Goal: Task Accomplishment & Management: Manage account settings

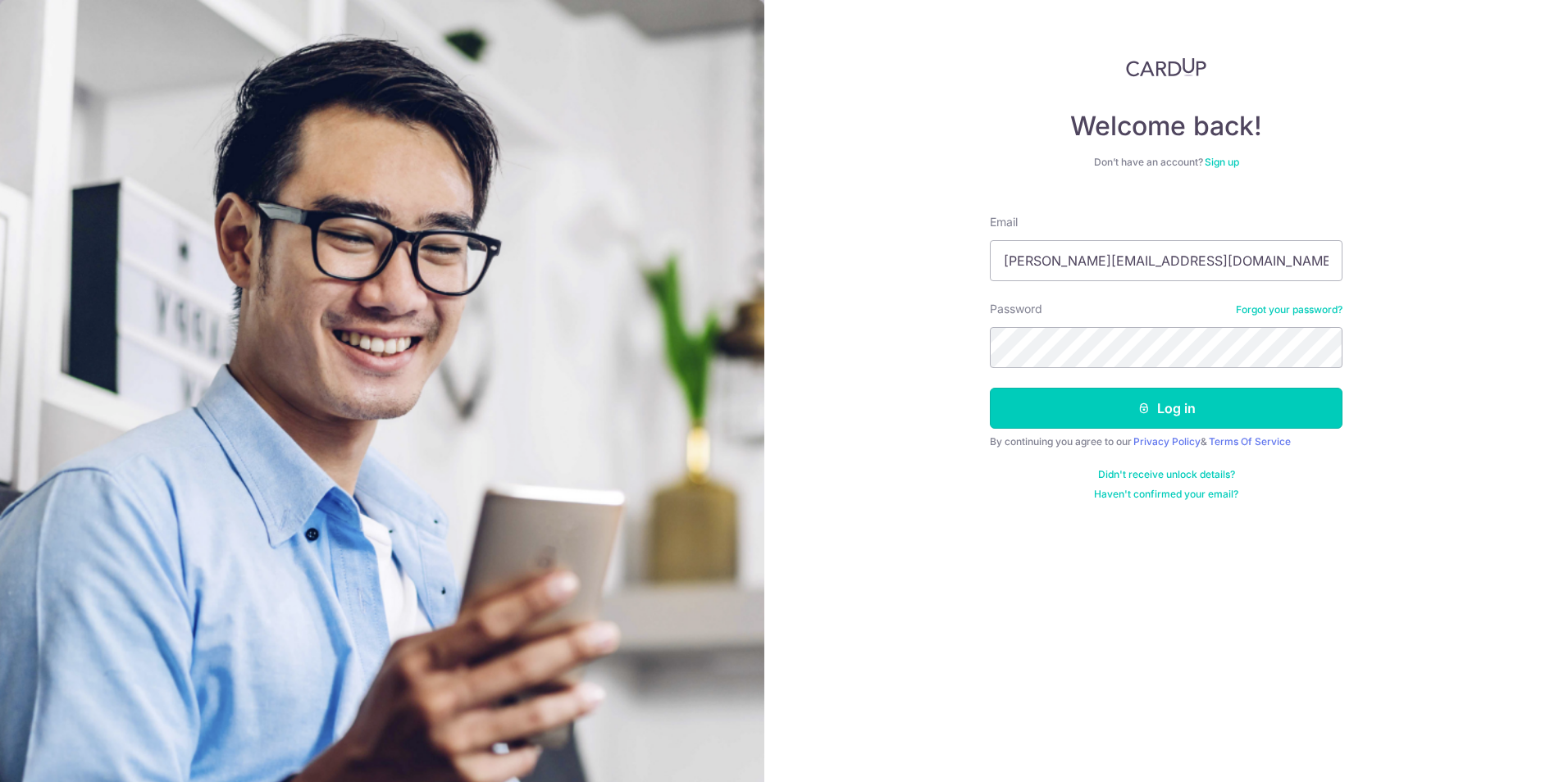
drag, startPoint x: 1199, startPoint y: 421, endPoint x: 1403, endPoint y: 484, distance: 213.5
click at [1199, 423] on button "Log in" at bounding box center [1166, 409] width 352 height 41
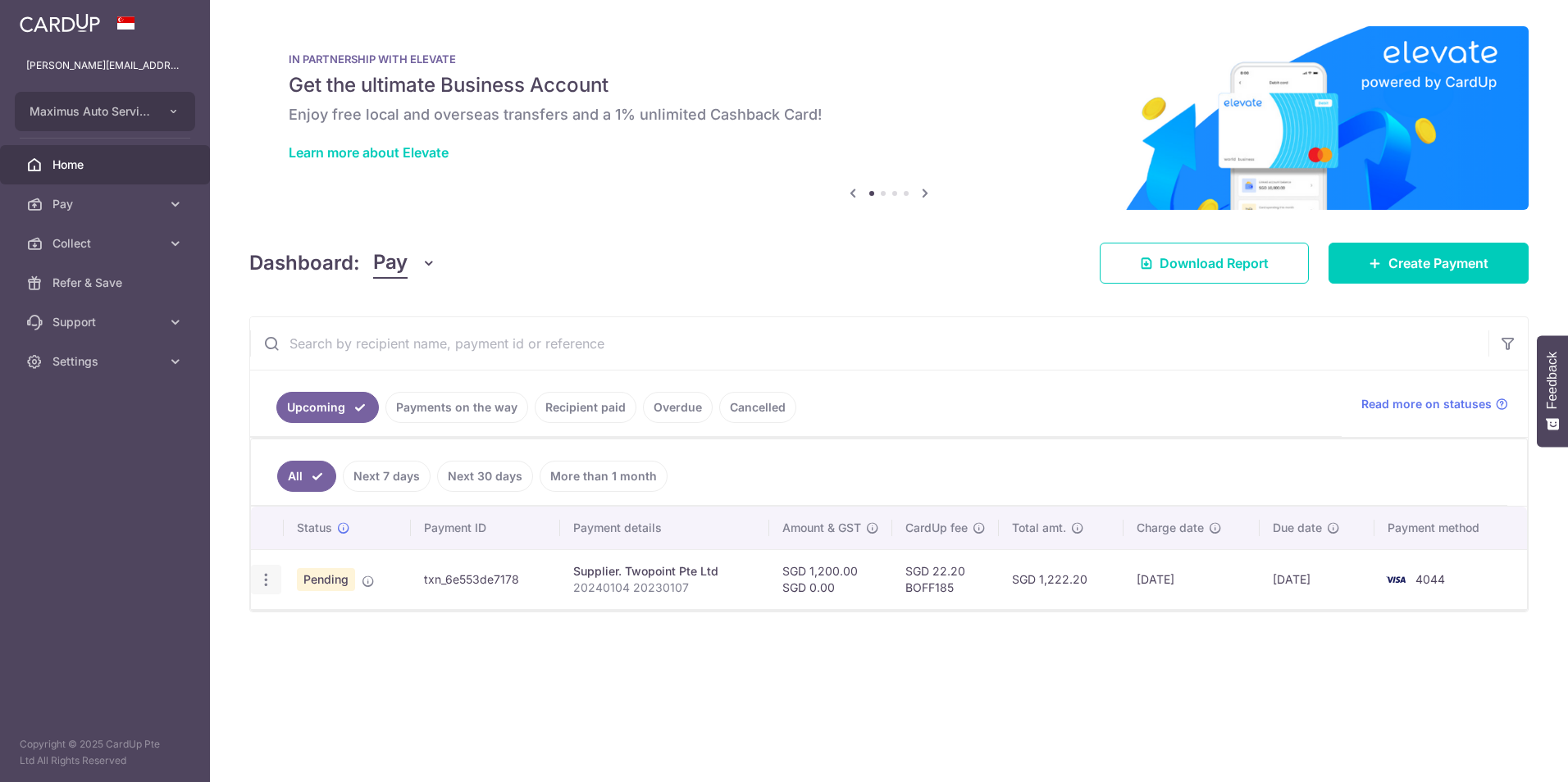
click at [268, 576] on icon "button" at bounding box center [266, 580] width 18 height 18
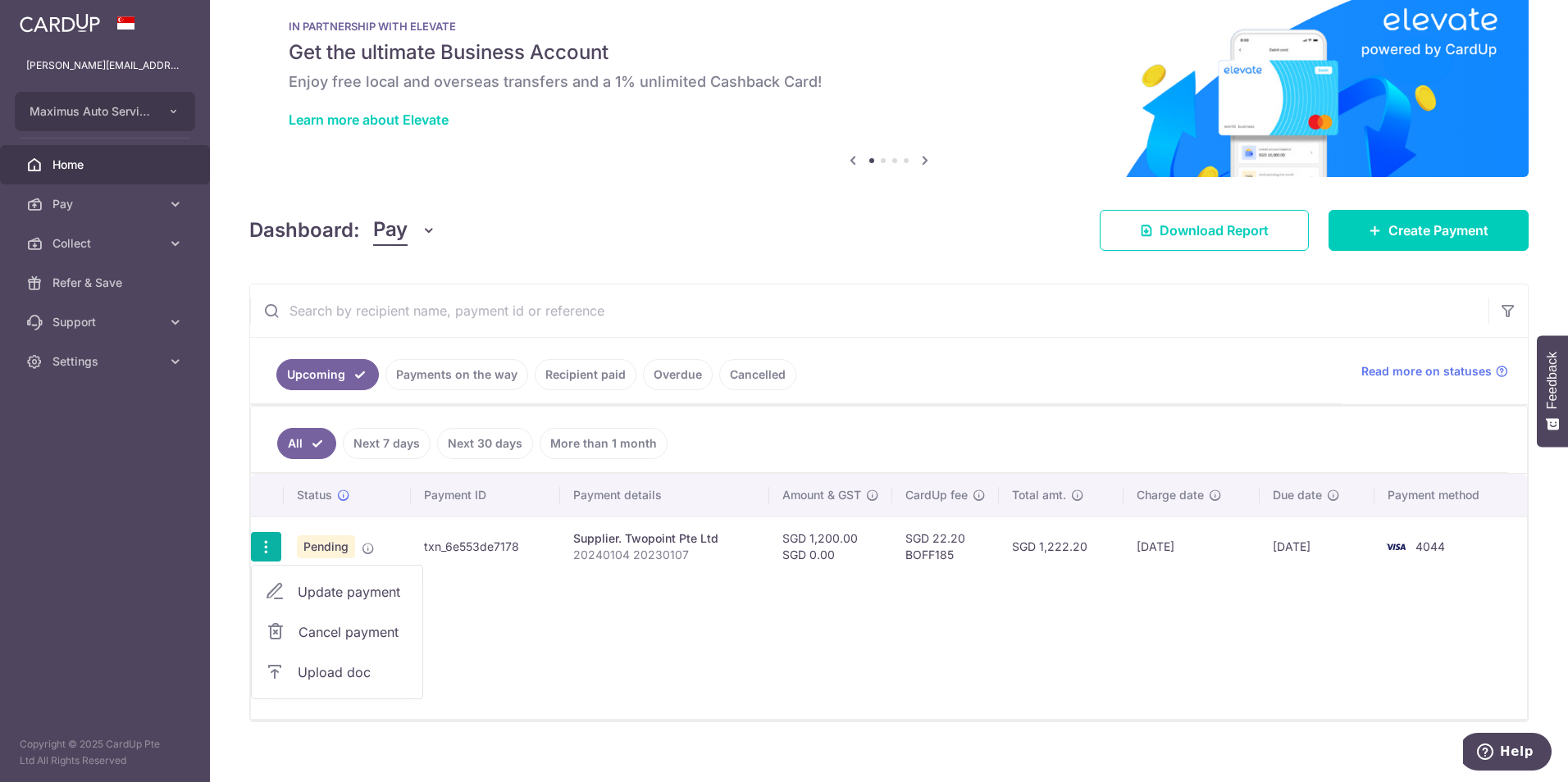
scroll to position [50, 0]
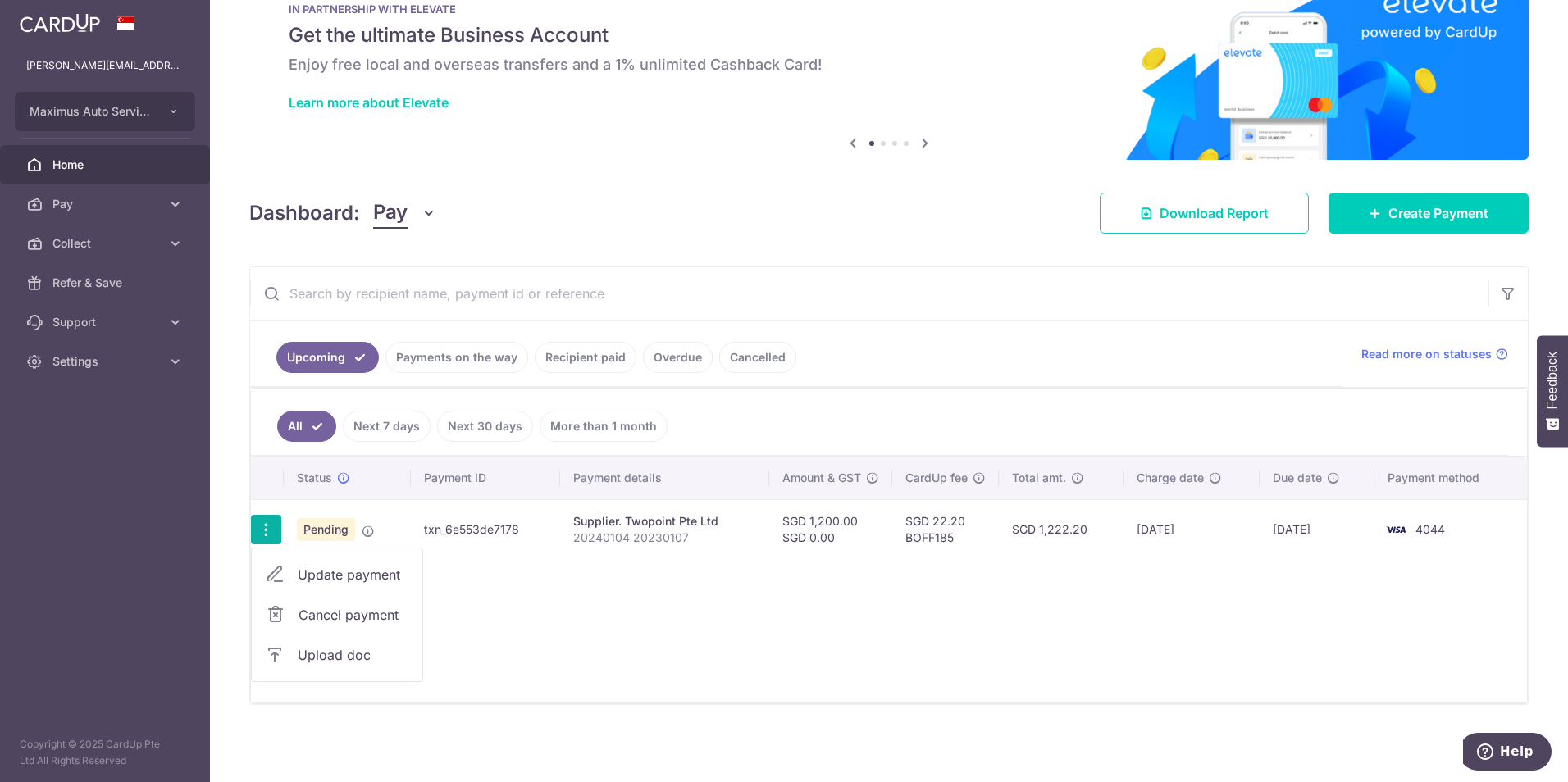
click at [320, 648] on span "Upload doc" at bounding box center [353, 655] width 112 height 19
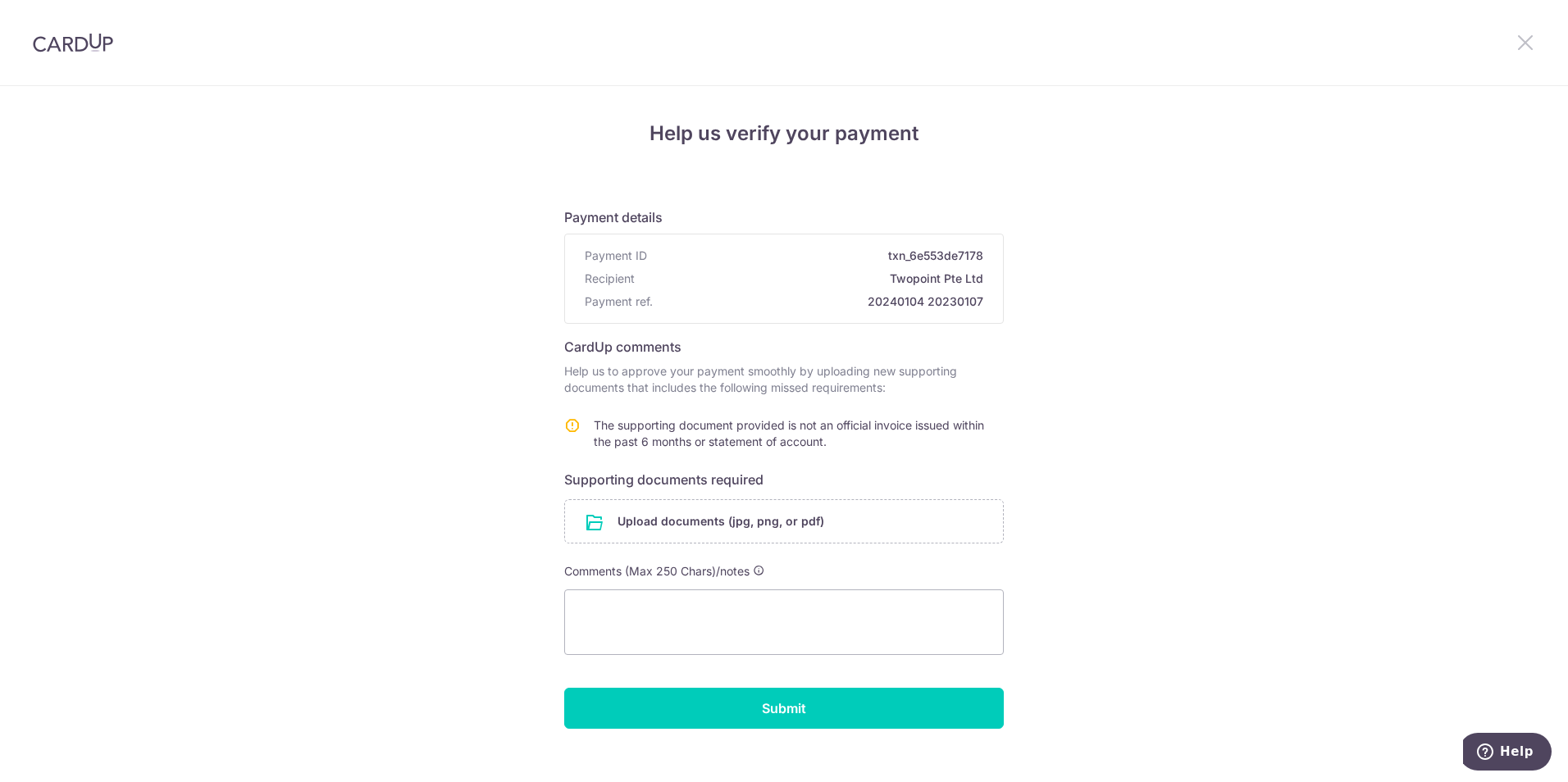
click at [1531, 47] on icon at bounding box center [1525, 42] width 19 height 20
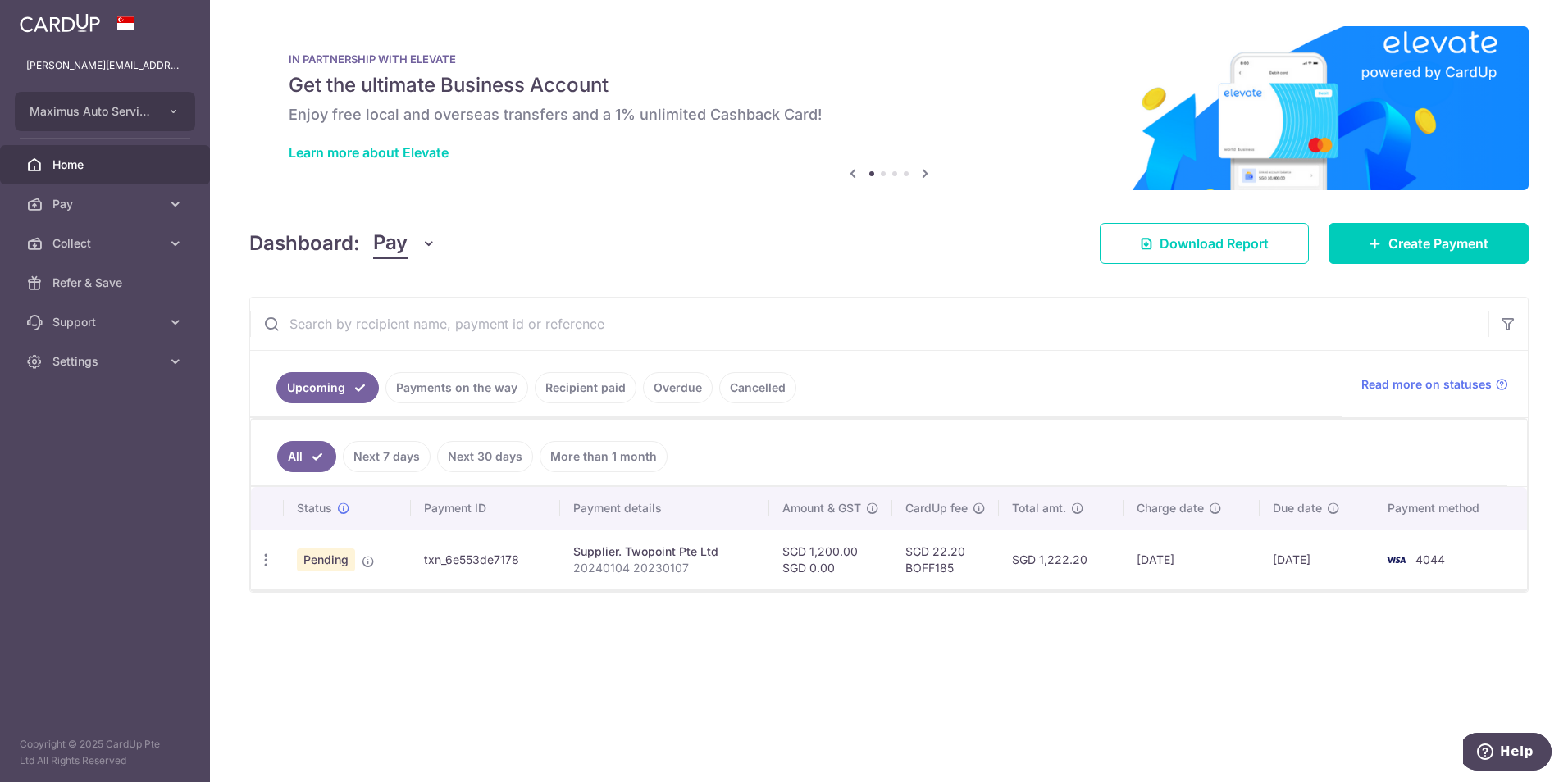
drag, startPoint x: 1521, startPoint y: 37, endPoint x: 655, endPoint y: 202, distance: 881.6
click at [668, 197] on div "× Pause Schedule Pause all future payments in this series Pause just this one p…" at bounding box center [889, 391] width 1359 height 782
click at [411, 241] on button "Pay" at bounding box center [405, 243] width 63 height 31
click at [407, 330] on link "Collect" at bounding box center [458, 328] width 171 height 40
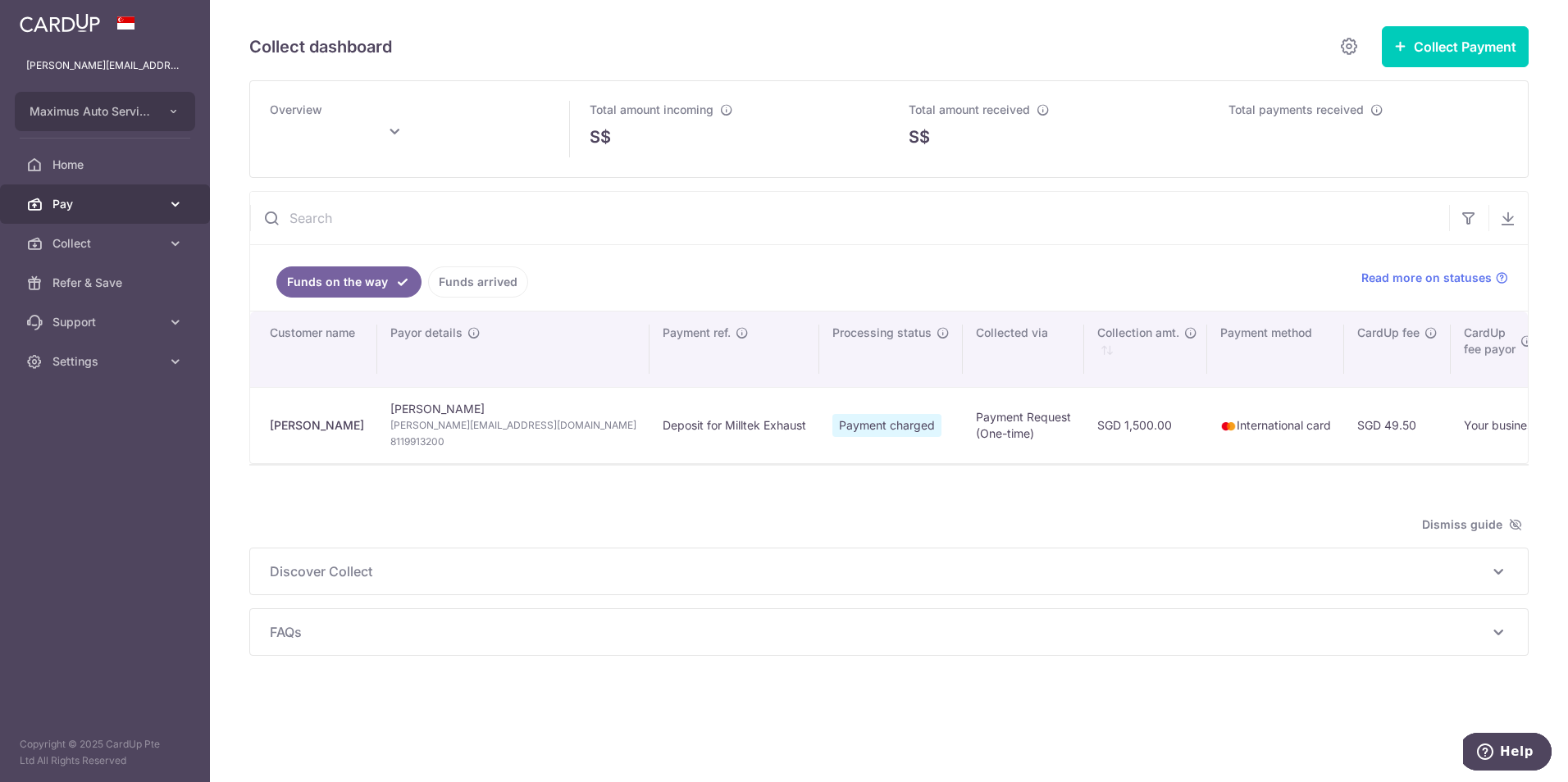
click at [124, 214] on link "Pay" at bounding box center [105, 204] width 210 height 40
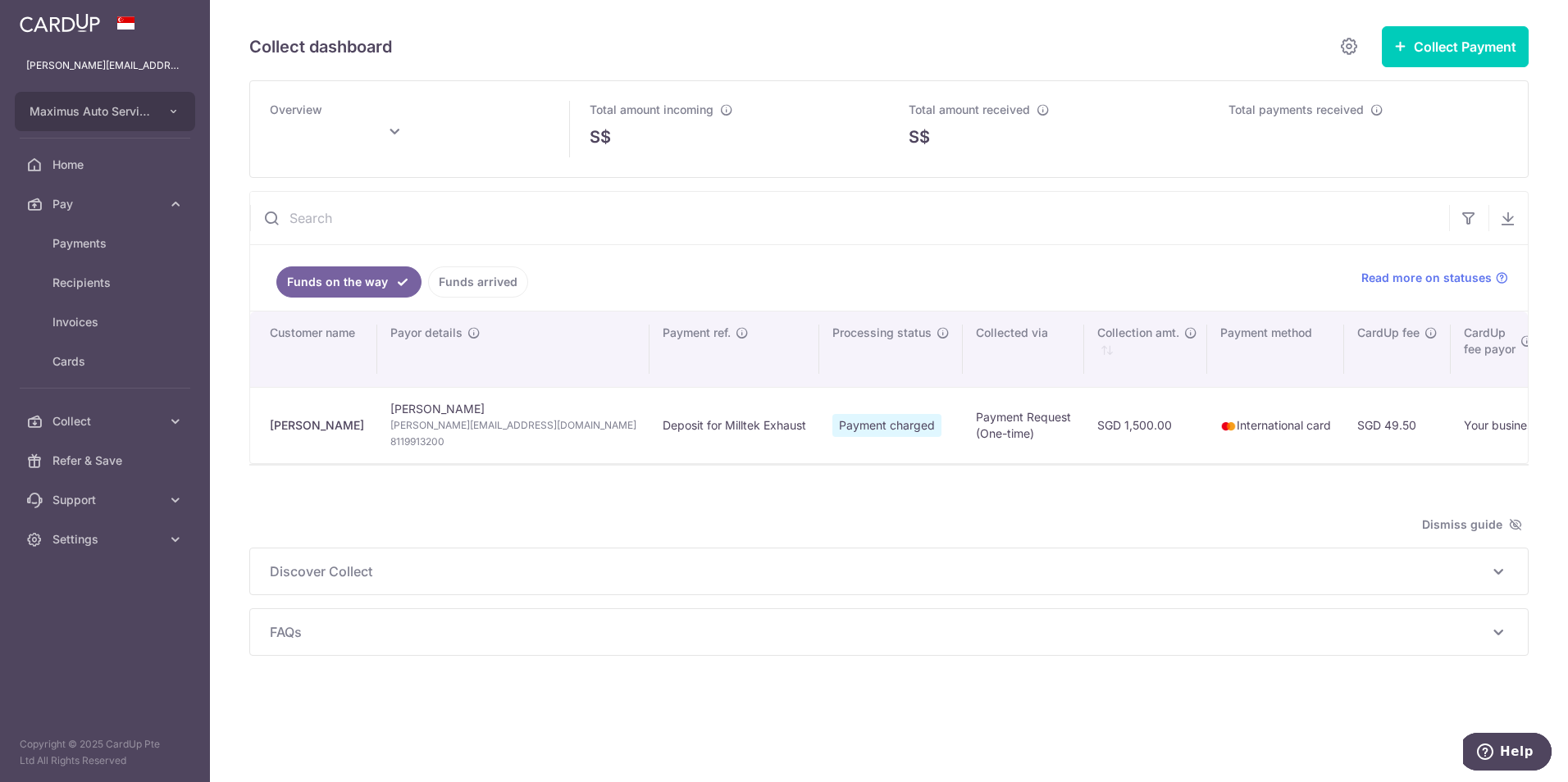
type input "October 2025"
click at [86, 233] on link "Payments" at bounding box center [105, 243] width 210 height 40
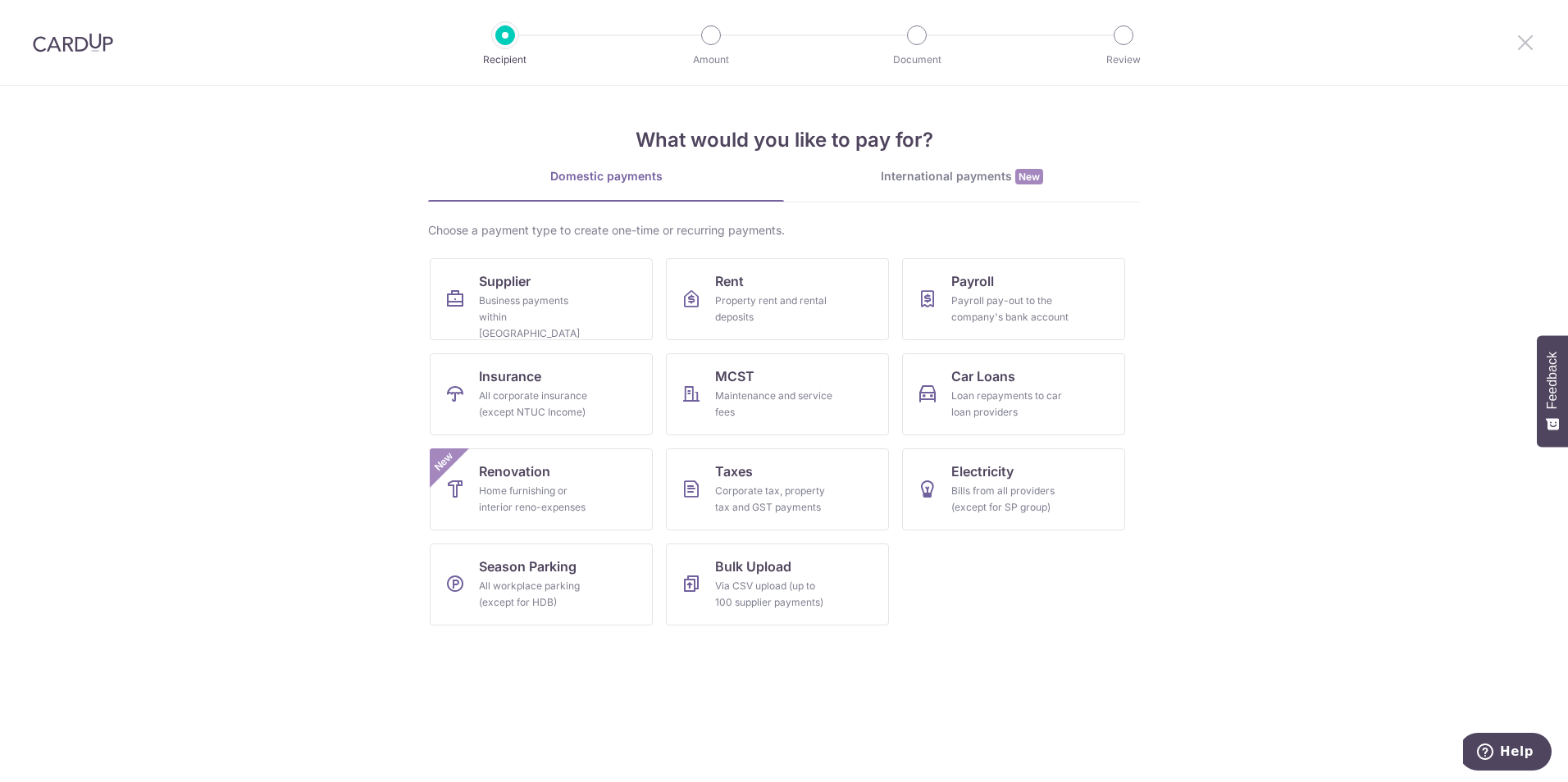
drag, startPoint x: 1529, startPoint y: 40, endPoint x: 1375, endPoint y: 65, distance: 156.0
click at [1529, 40] on icon at bounding box center [1525, 42] width 19 height 20
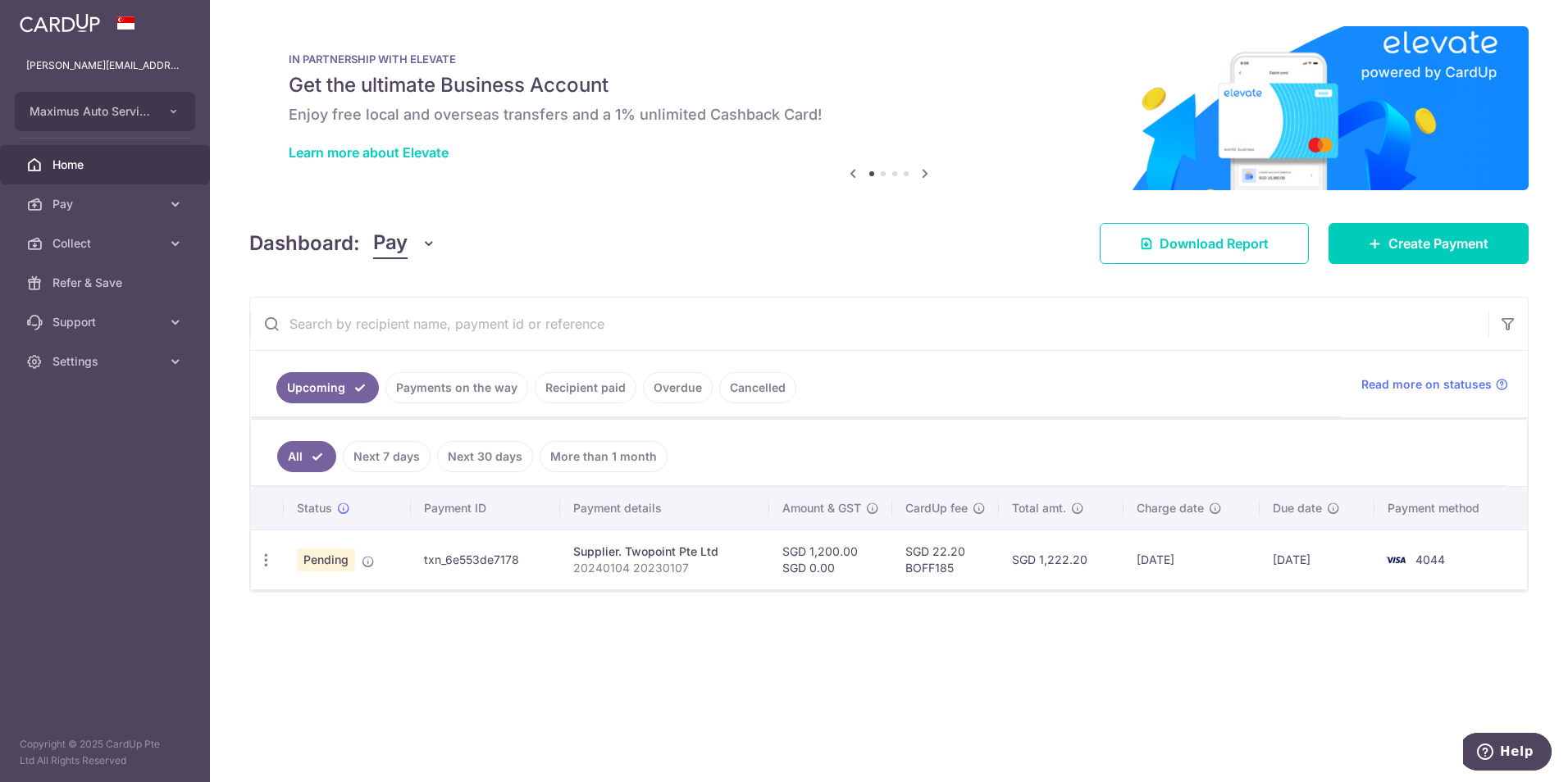
click at [586, 387] on link "Recipient paid" at bounding box center [586, 388] width 101 height 31
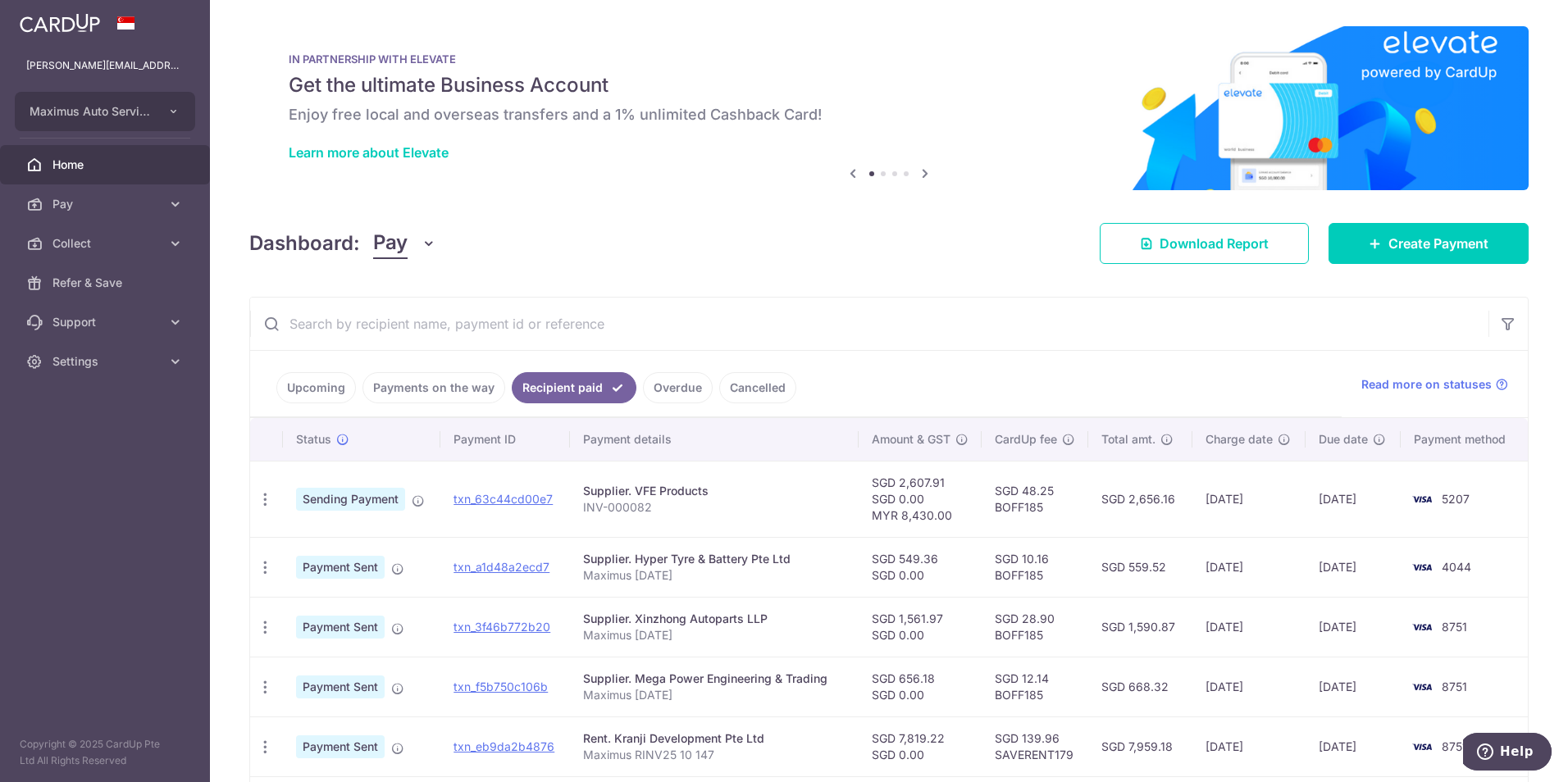
click at [445, 381] on link "Payments on the way" at bounding box center [434, 388] width 143 height 31
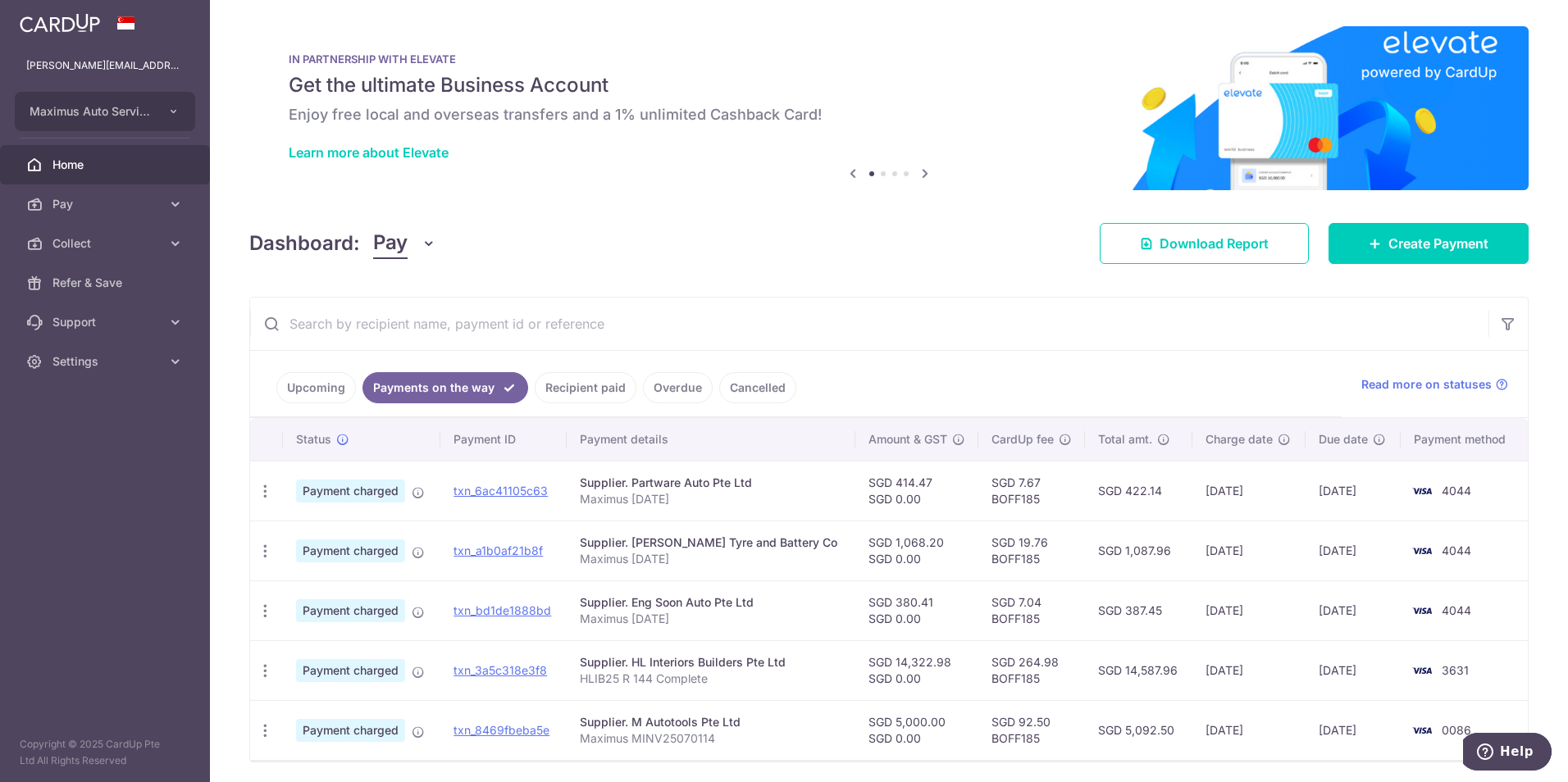
scroll to position [57, 0]
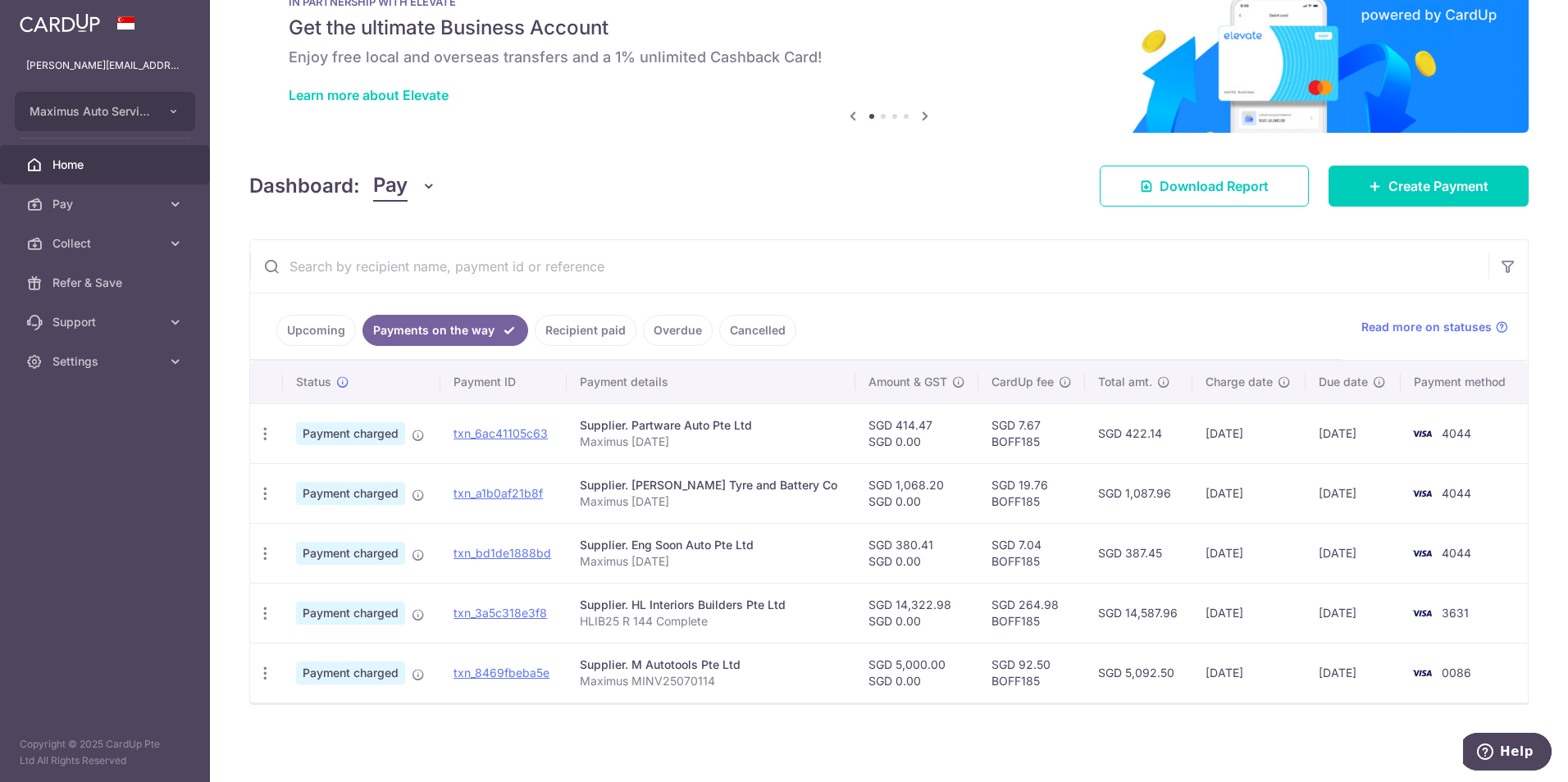
click at [292, 329] on link "Upcoming" at bounding box center [316, 330] width 79 height 31
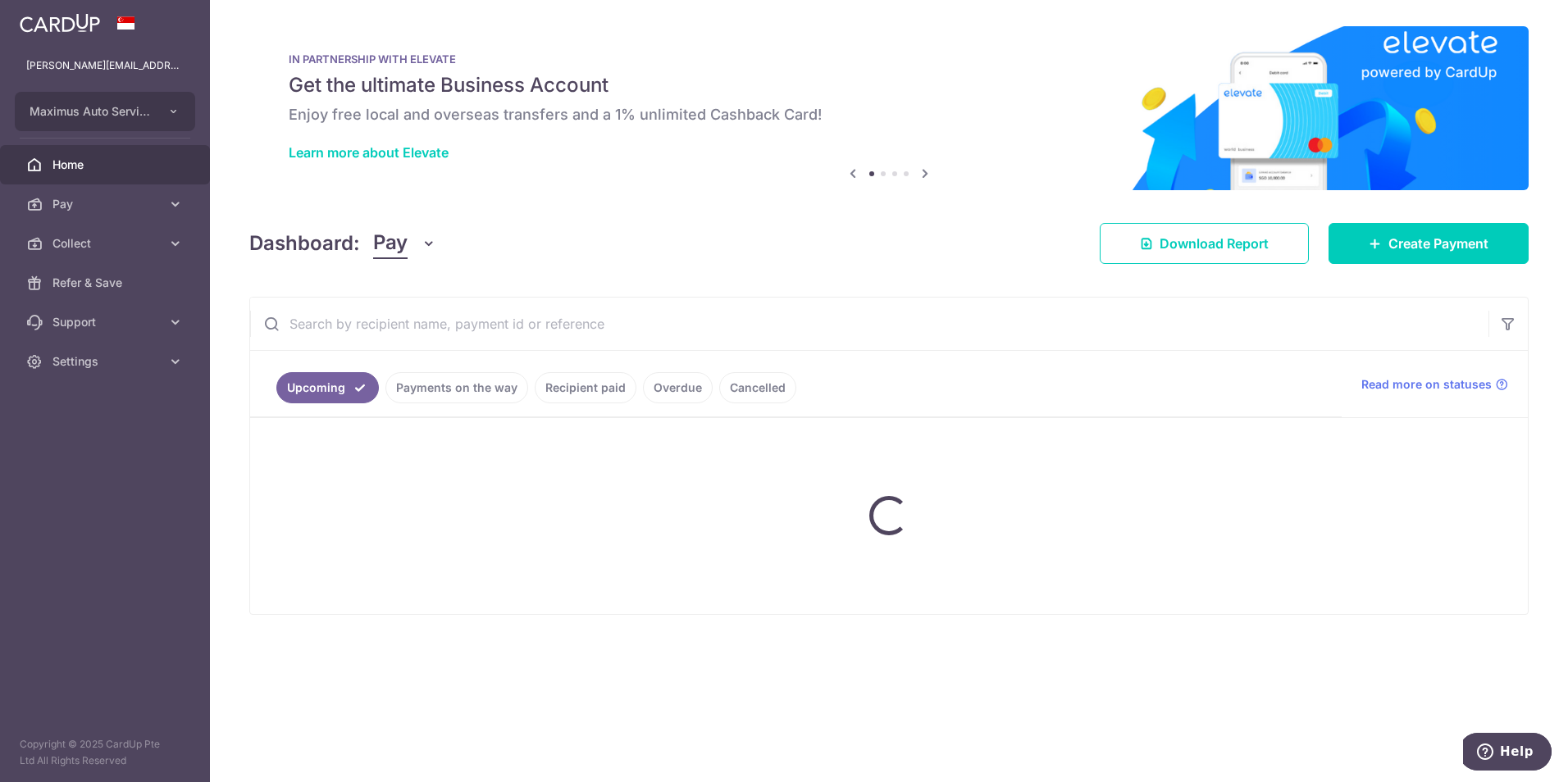
scroll to position [0, 0]
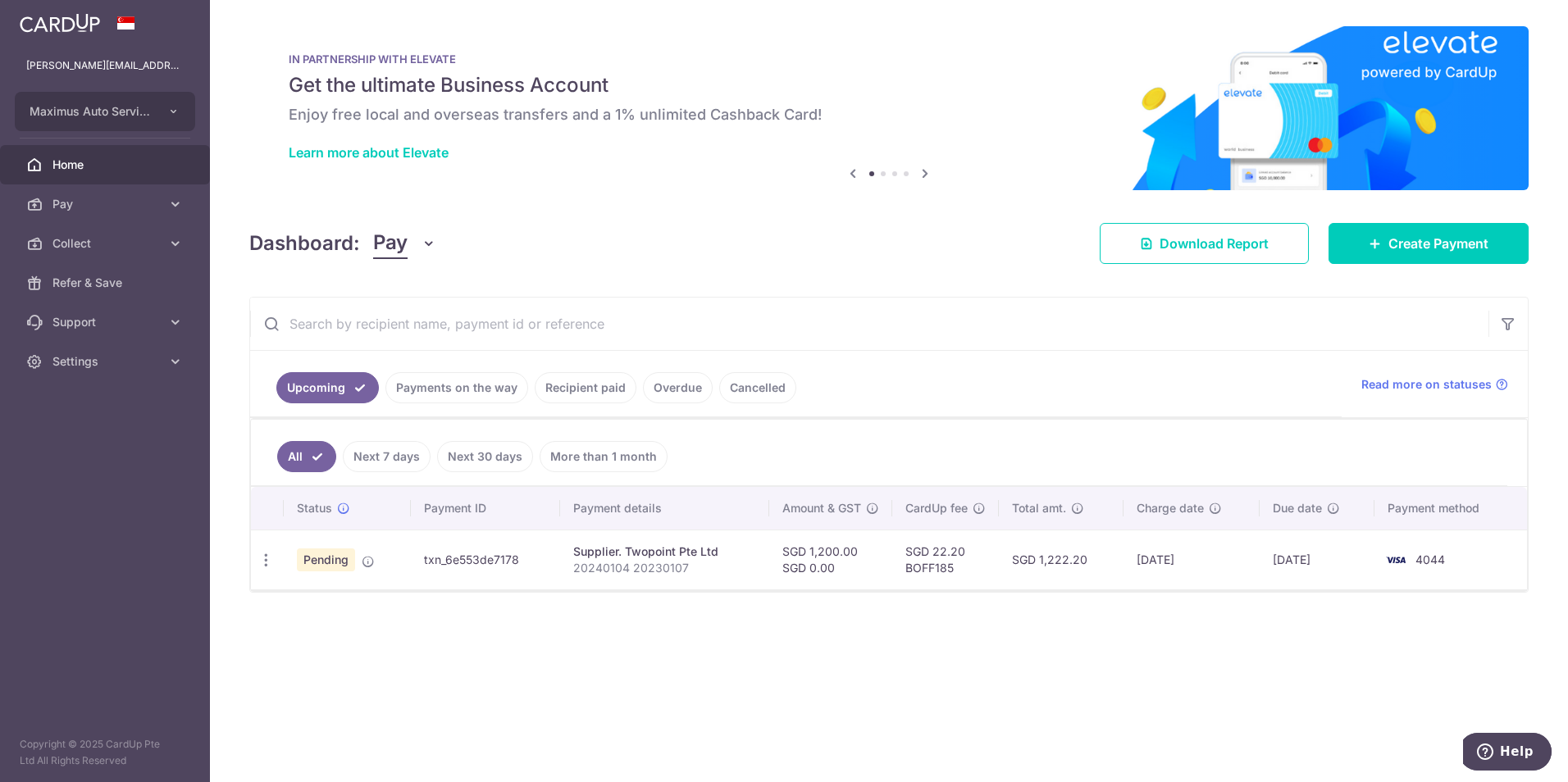
click at [405, 237] on span "Pay" at bounding box center [390, 243] width 34 height 31
click at [402, 320] on link "Collect" at bounding box center [458, 328] width 171 height 40
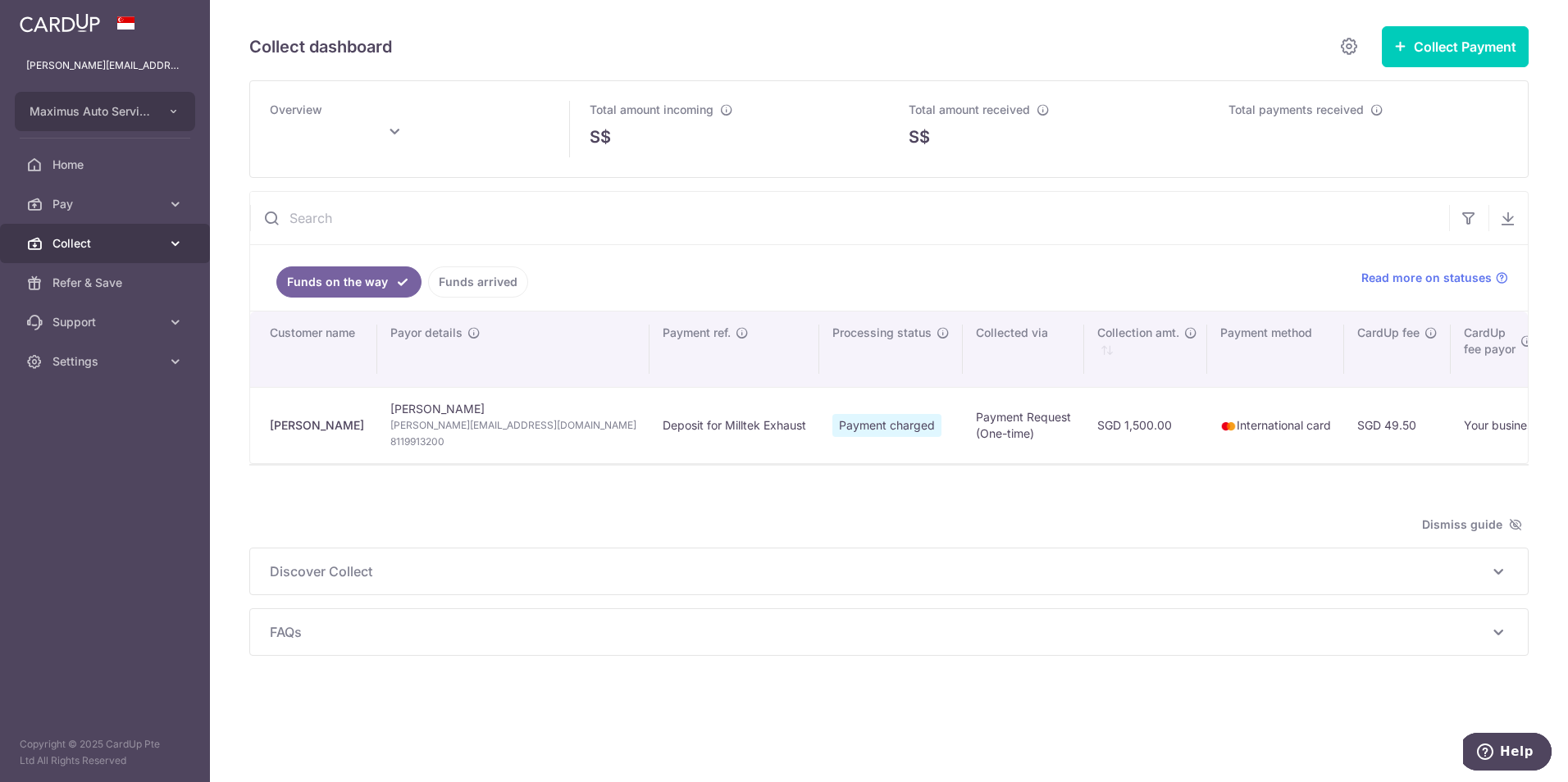
click at [145, 239] on span "Collect" at bounding box center [106, 243] width 108 height 17
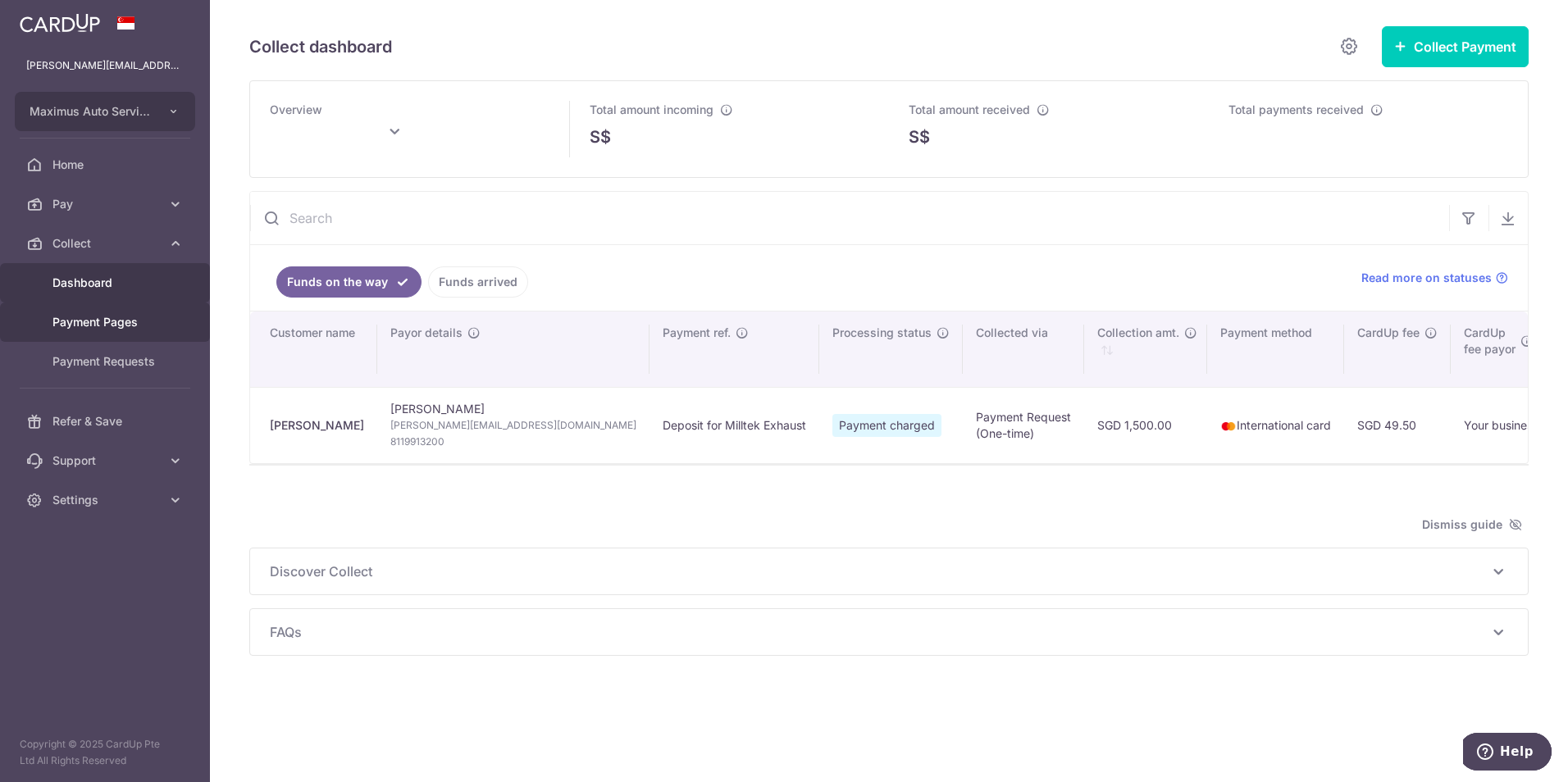
click at [132, 324] on span "Payment Pages" at bounding box center [106, 323] width 108 height 17
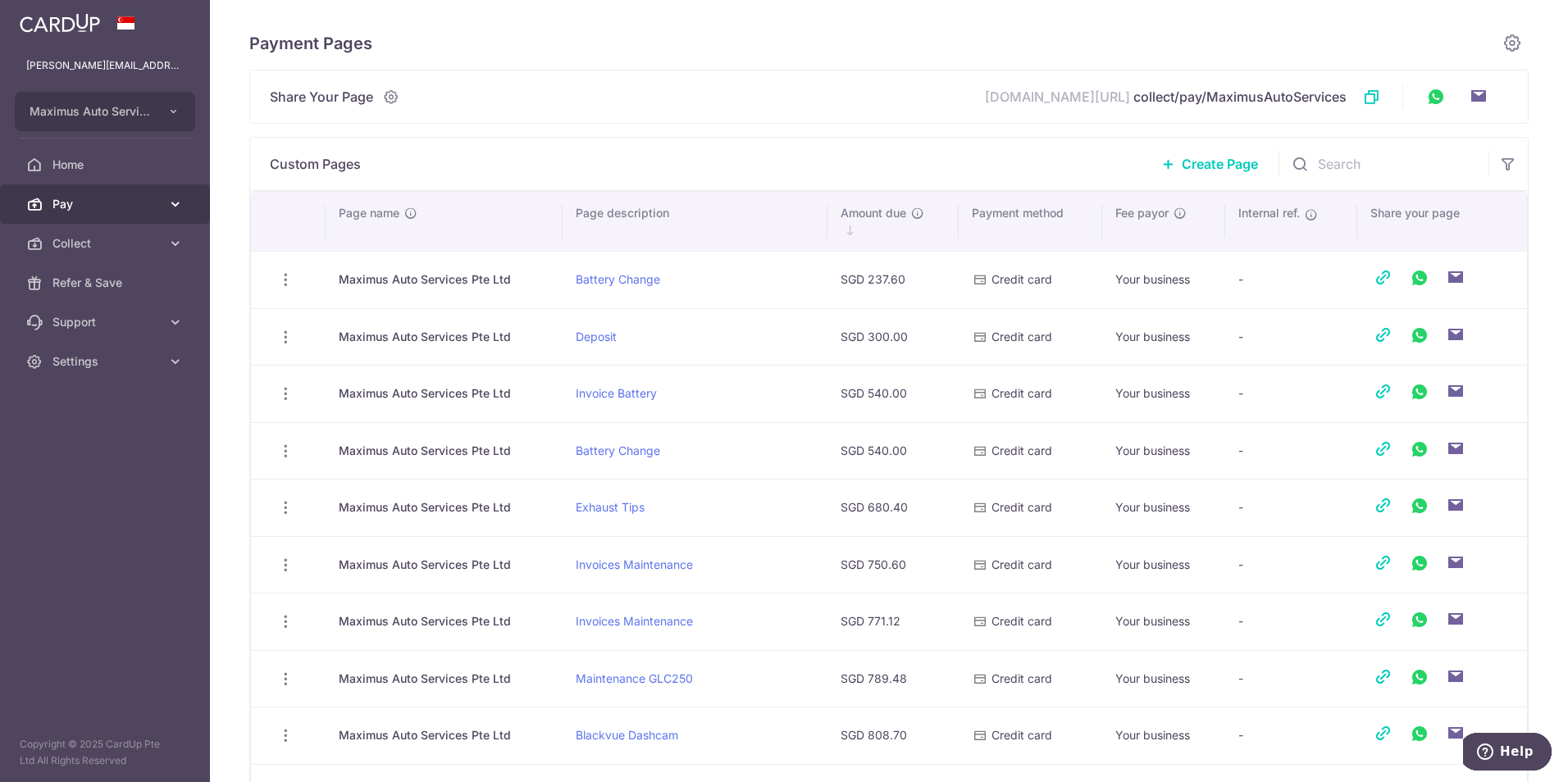
click at [175, 202] on icon at bounding box center [175, 205] width 17 height 17
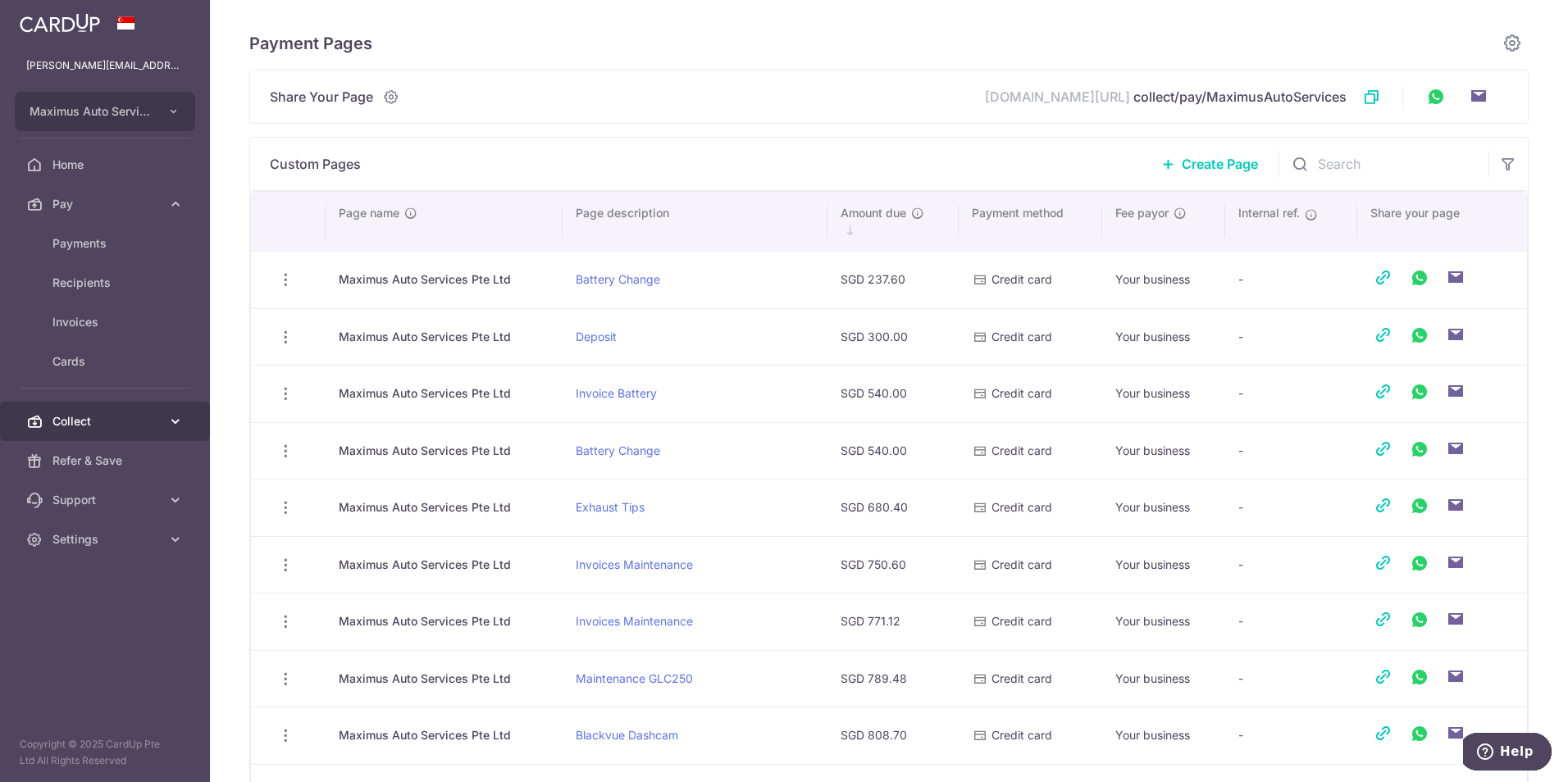
click at [169, 418] on icon at bounding box center [175, 421] width 17 height 17
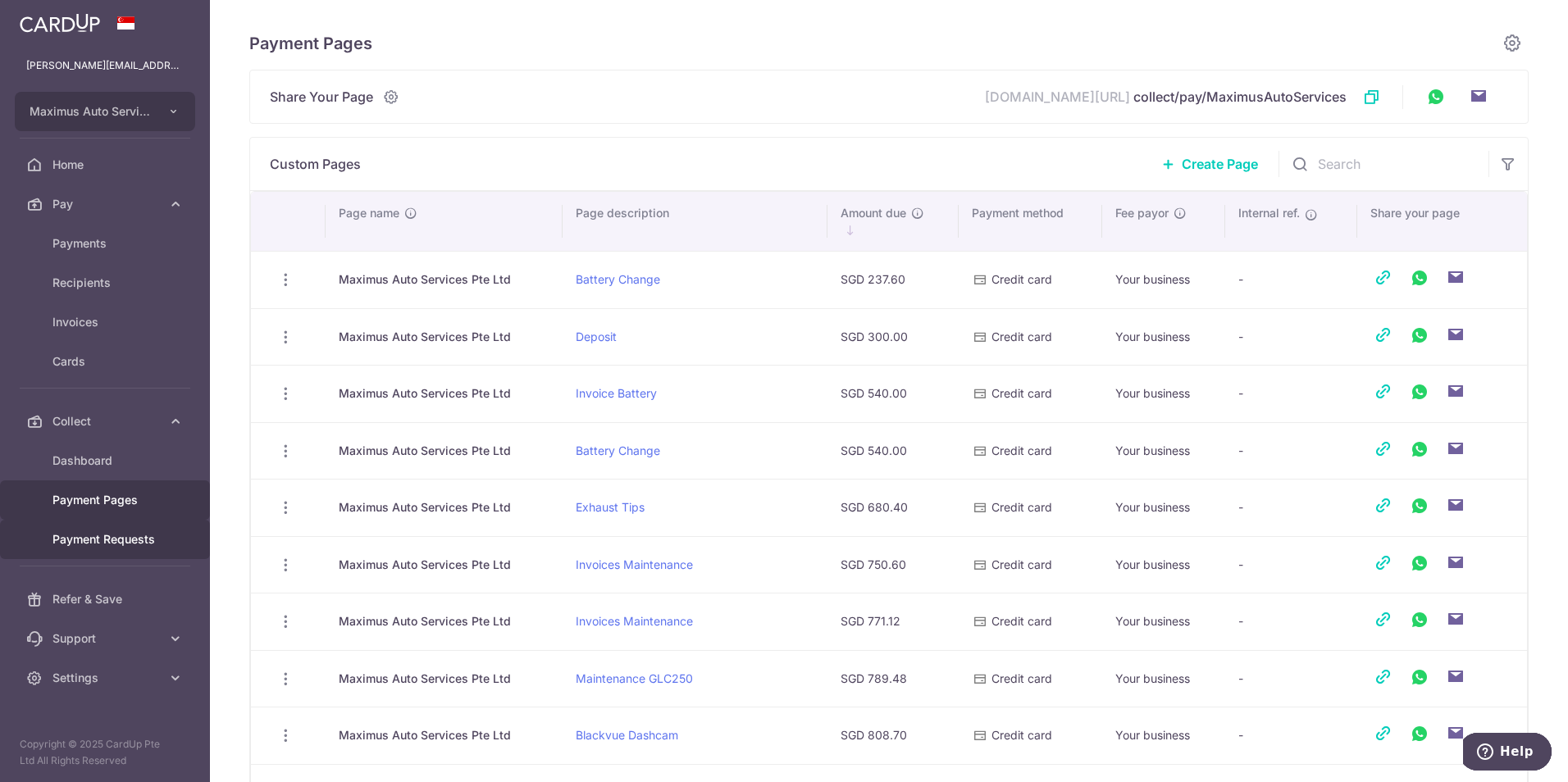
click at [113, 536] on span "Payment Requests" at bounding box center [106, 539] width 108 height 17
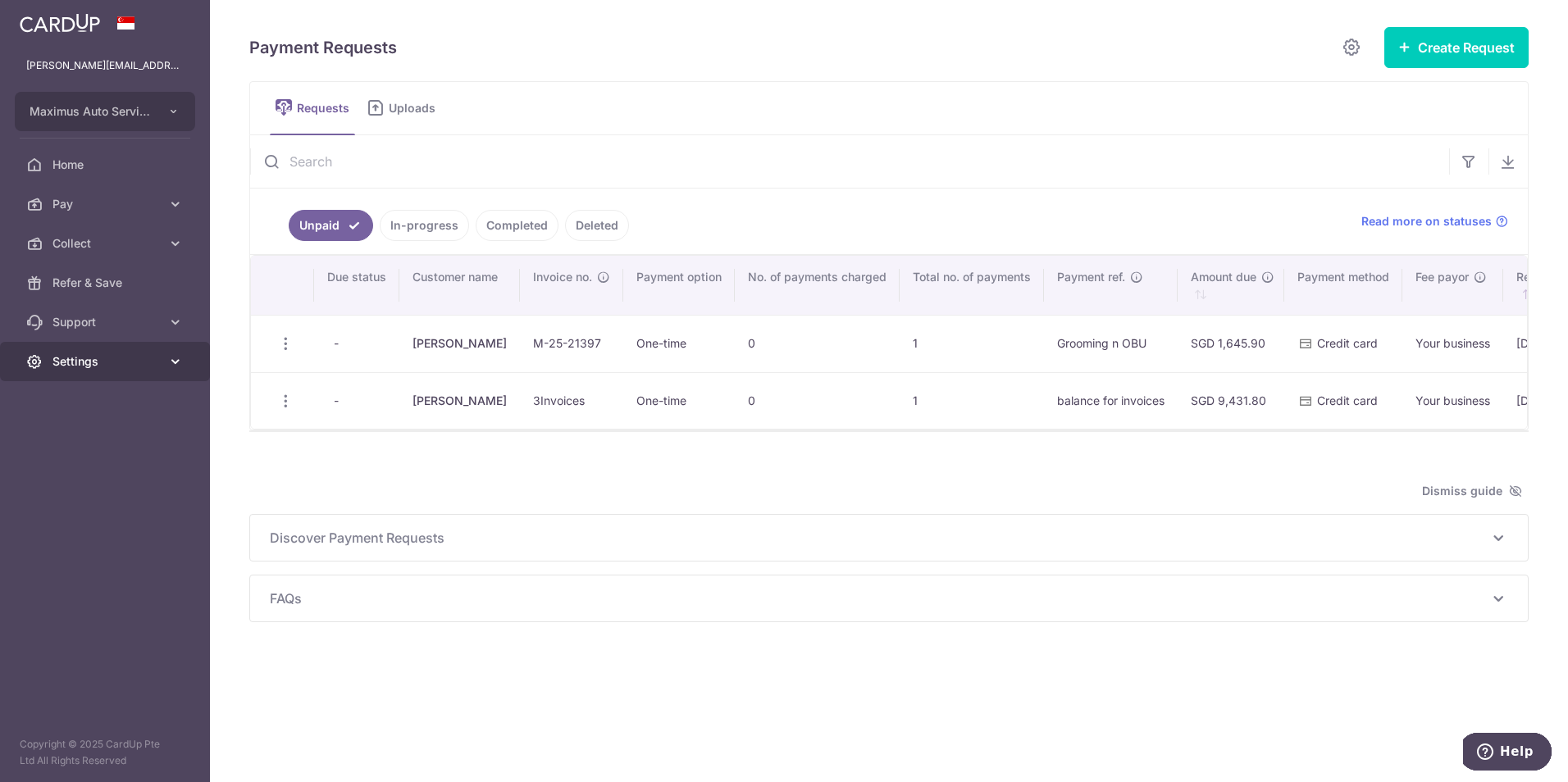
click at [114, 364] on span "Settings" at bounding box center [106, 361] width 108 height 17
click at [83, 444] on span "Logout" at bounding box center [106, 441] width 108 height 17
